Goal: Transaction & Acquisition: Purchase product/service

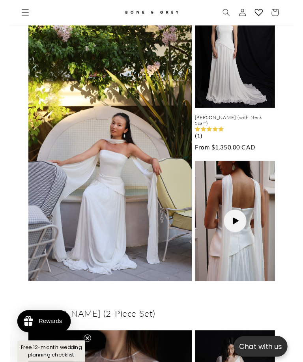
scroll to position [495, 0]
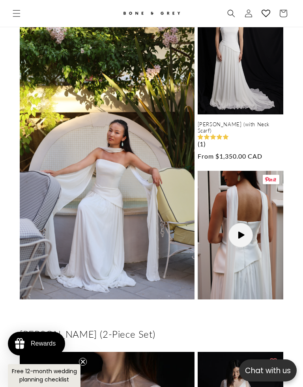
click at [247, 218] on button "Load video: Elsa as as Song" at bounding box center [241, 235] width 86 height 129
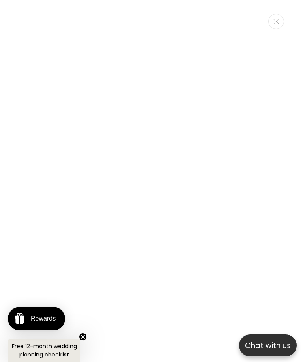
click at [279, 24] on button "Close" at bounding box center [276, 21] width 16 height 15
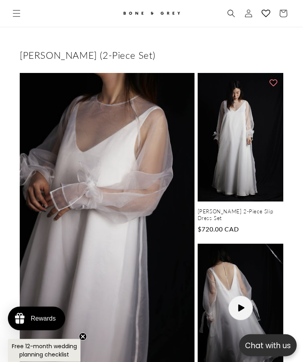
scroll to position [774, 0]
click at [68, 222] on img at bounding box center [107, 223] width 175 height 300
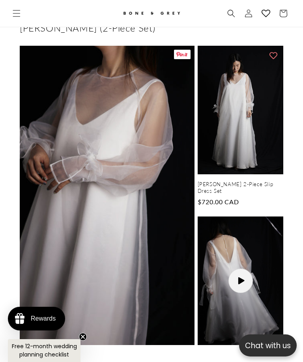
scroll to position [795, 0]
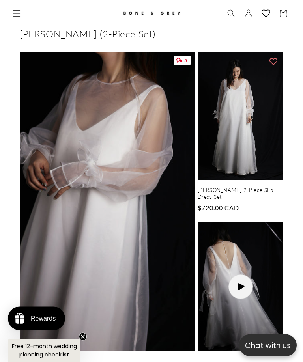
click at [167, 110] on img at bounding box center [107, 202] width 175 height 300
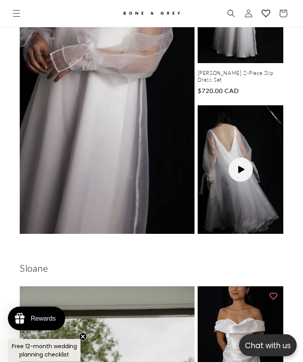
click at [242, 146] on button "Load video: Sabrina as as Song" at bounding box center [241, 170] width 86 height 129
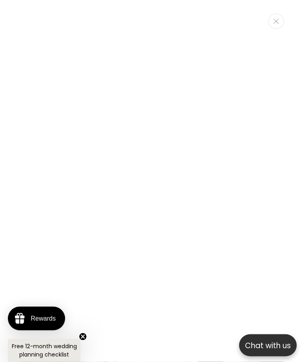
scroll to position [913, 0]
click at [279, 23] on button "Close" at bounding box center [276, 21] width 16 height 15
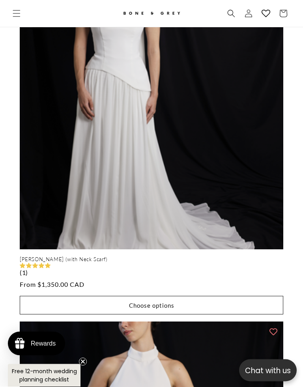
scroll to position [2118, 0]
click at [103, 296] on button "Choose options" at bounding box center [152, 305] width 264 height 19
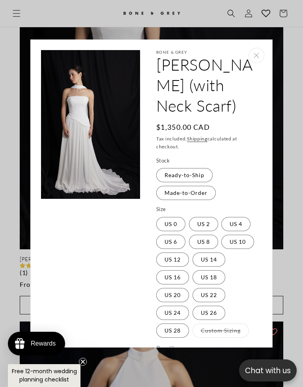
click at [261, 50] on button "Close" at bounding box center [257, 55] width 16 height 15
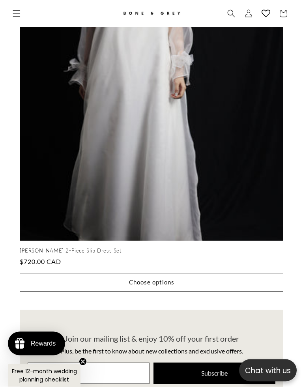
scroll to position [3304, 0]
click at [93, 273] on button "Choose options" at bounding box center [152, 282] width 264 height 19
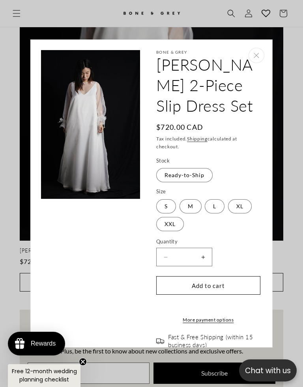
click at [211, 203] on label "L Variant sold out or unavailable" at bounding box center [215, 206] width 20 height 14
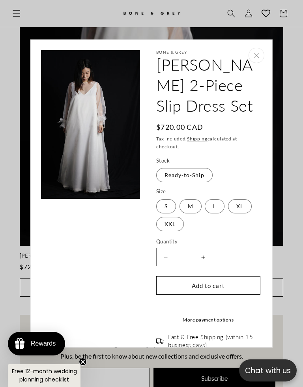
click at [245, 17] on quick-add-modal "Skip to product information Open media 1 in modal Open media 2 in modal Open me…" at bounding box center [151, 193] width 303 height 387
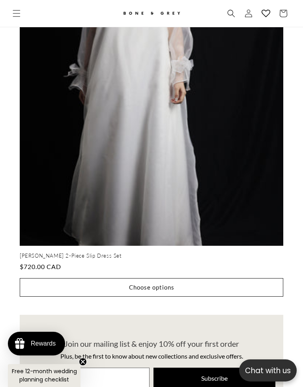
click at [255, 253] on link "[PERSON_NAME] 2-Piece Slip Dress Set" at bounding box center [152, 256] width 264 height 7
